Goal: Use online tool/utility: Utilize a website feature to perform a specific function

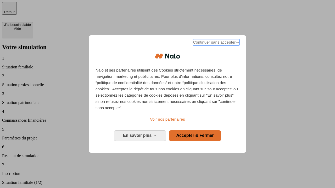
click at [215, 43] on span "Continuer sans accepter →" at bounding box center [216, 42] width 47 height 6
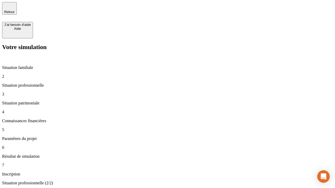
type input "30 000"
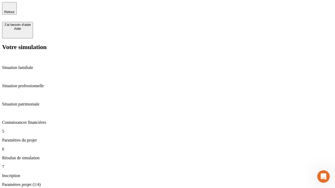
type input "25"
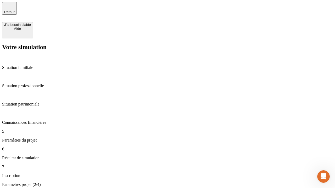
type input "1 000"
type input "640"
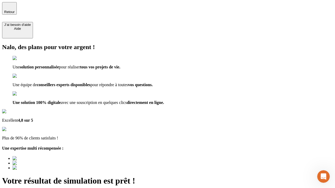
type input "[EMAIL_ADDRESS][PERSON_NAME][DOMAIN_NAME]"
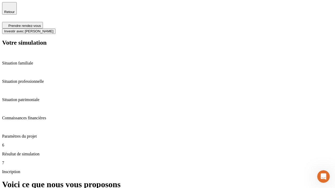
click at [53, 29] on span "Investir avec [PERSON_NAME]" at bounding box center [28, 31] width 49 height 4
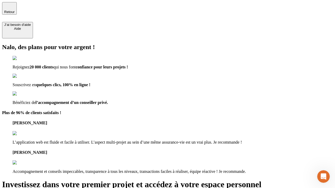
type input "[EMAIL_ADDRESS][PERSON_NAME][DOMAIN_NAME]"
